Goal: Information Seeking & Learning: Check status

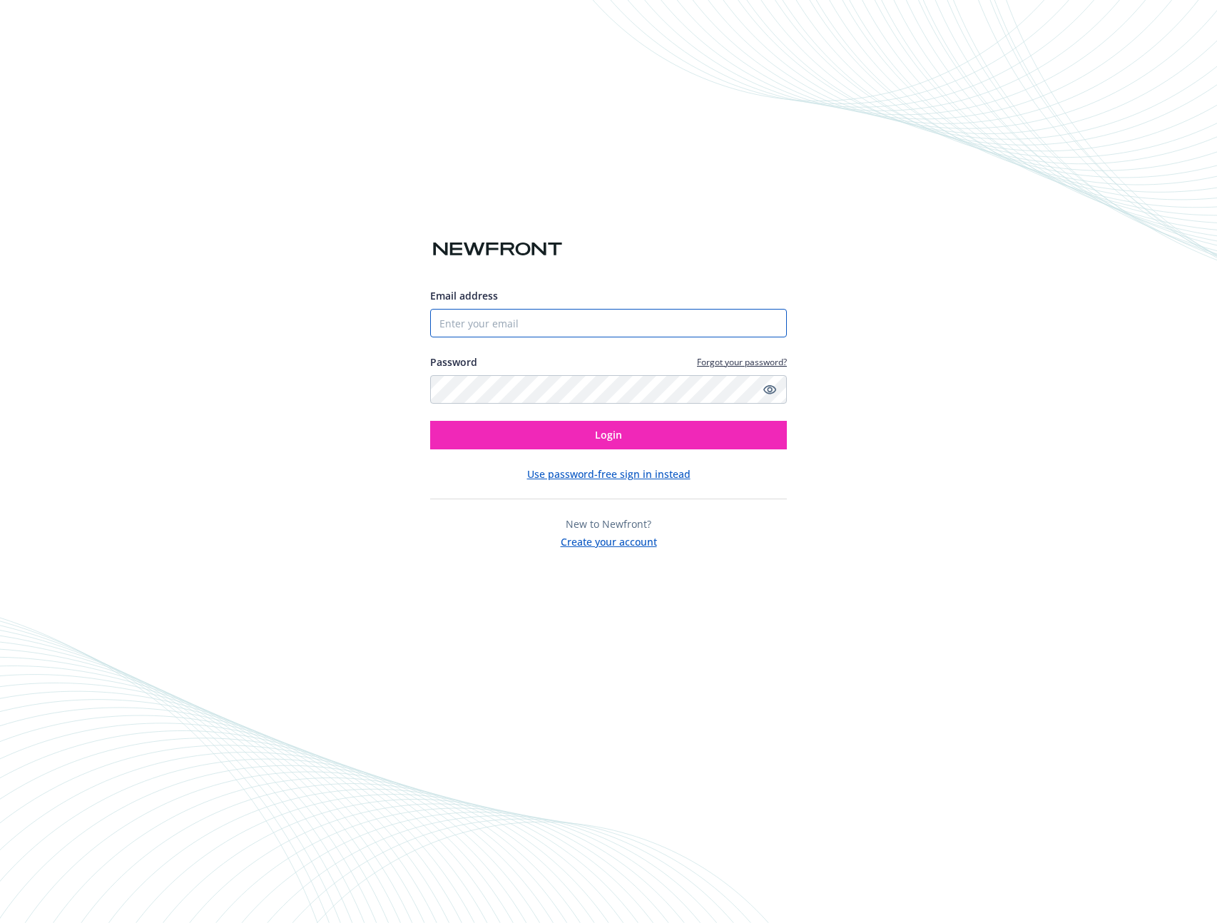
click at [581, 322] on input "Email address" at bounding box center [608, 323] width 357 height 29
click at [0, 922] on com-1password-button at bounding box center [0, 923] width 0 height 0
type input "[EMAIL_ADDRESS][DOMAIN_NAME]"
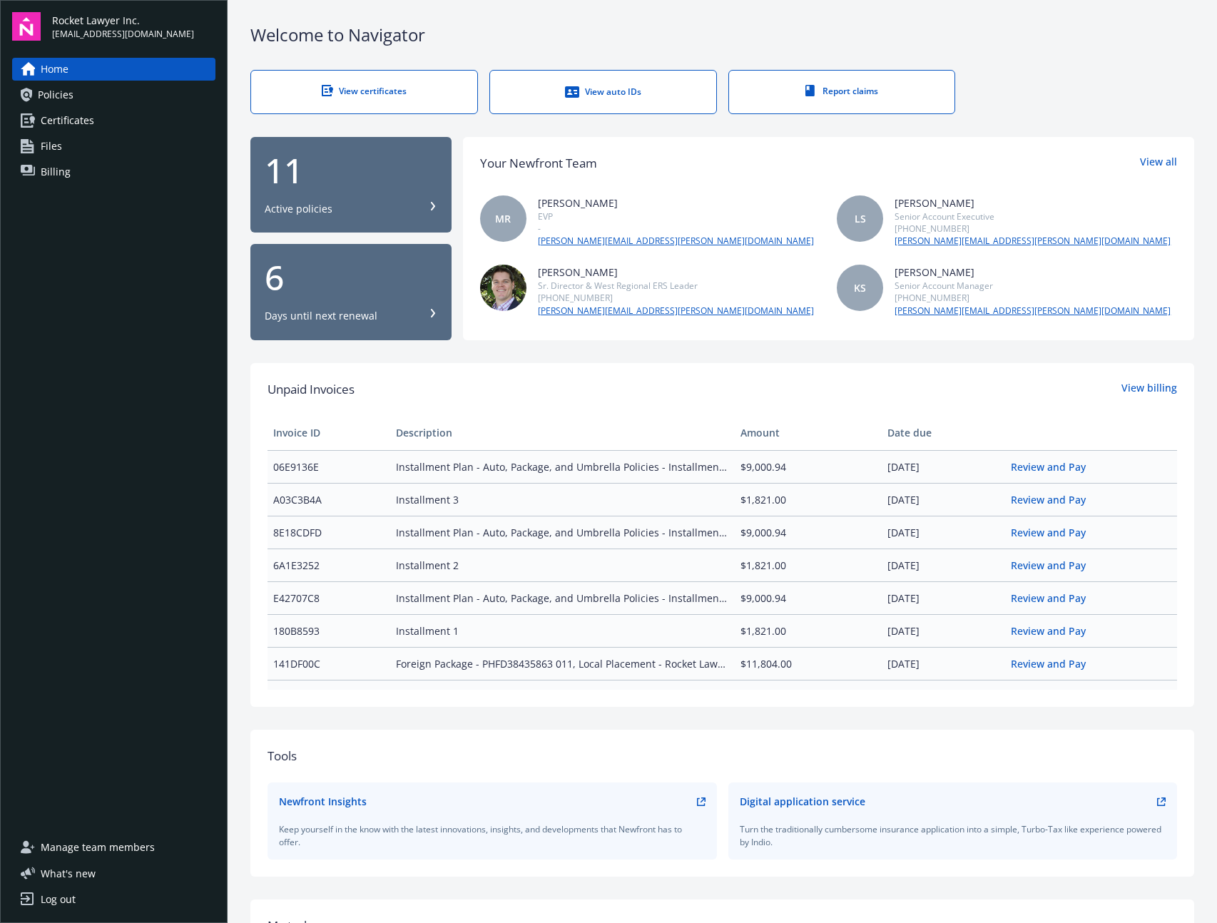
click at [56, 102] on span "Policies" at bounding box center [56, 94] width 36 height 23
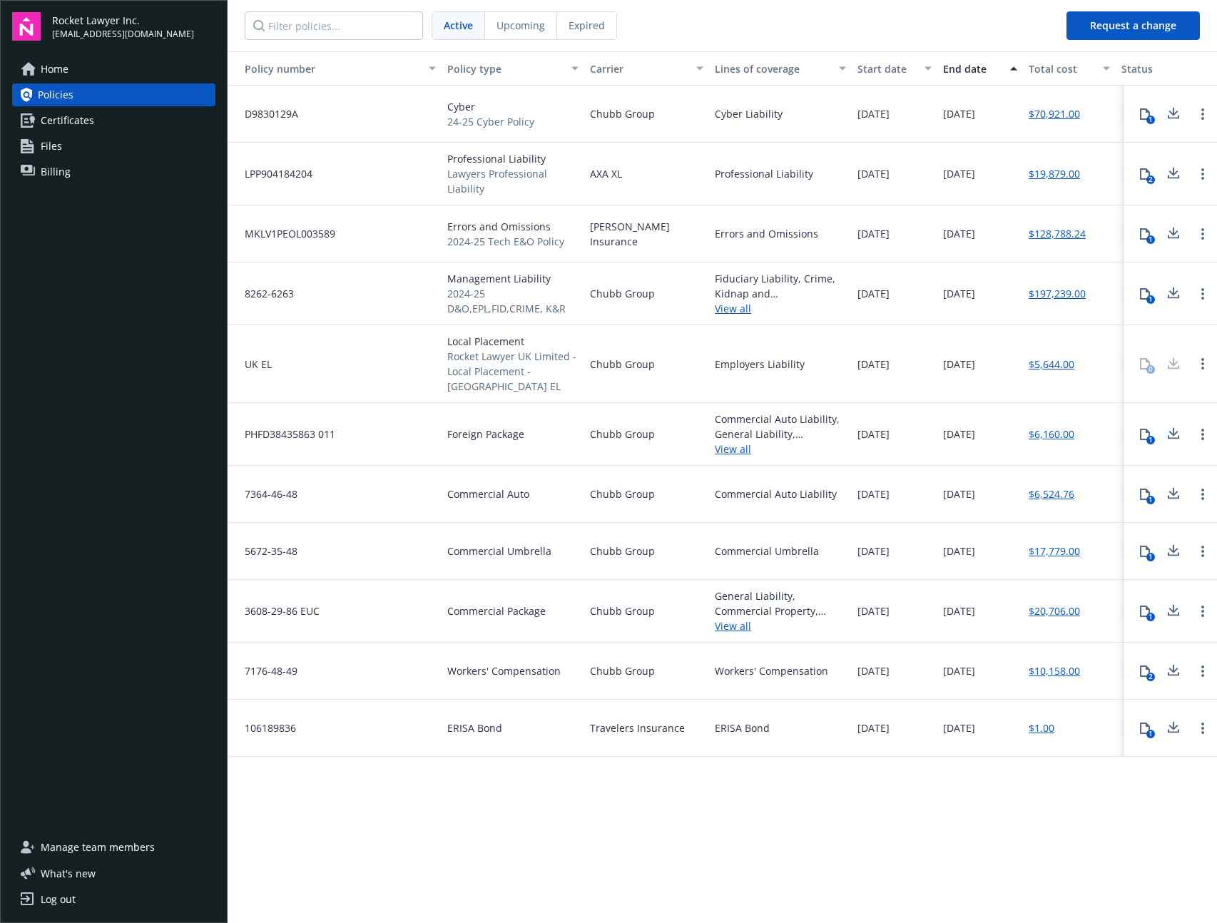
click at [736, 442] on link "View all" at bounding box center [780, 449] width 131 height 15
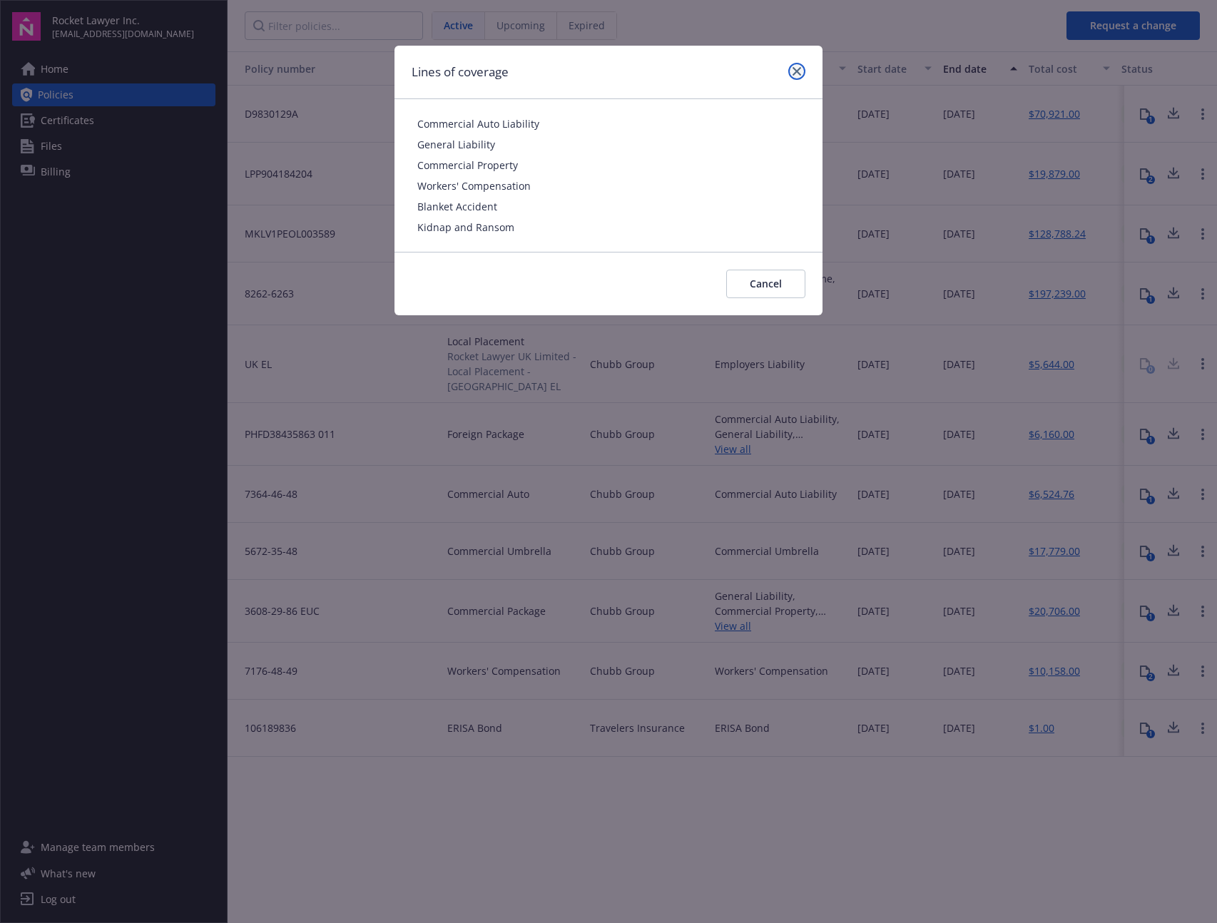
click at [800, 71] on icon "close" at bounding box center [797, 71] width 9 height 9
